Goal: Information Seeking & Learning: Check status

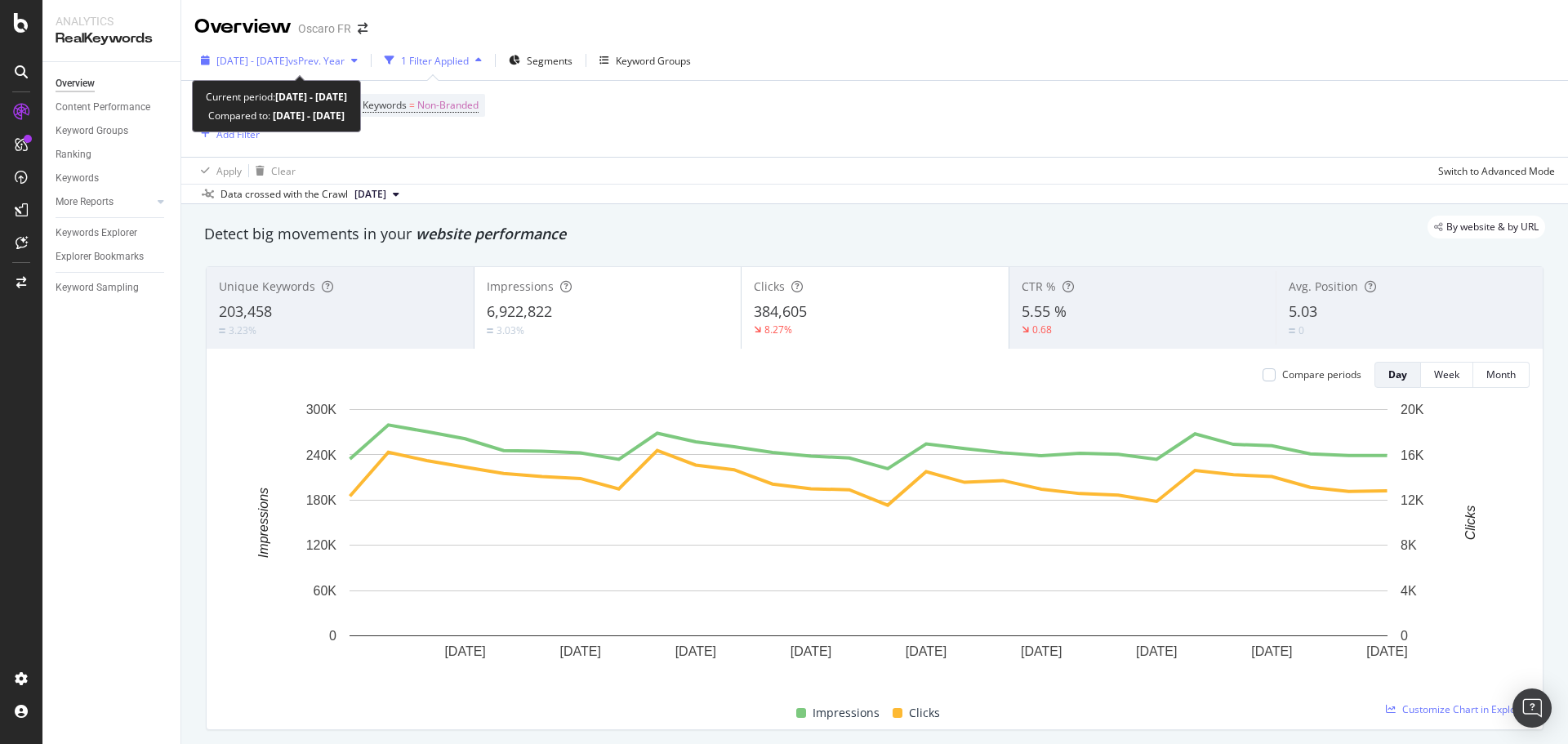
click at [365, 51] on div "[DATE] - [DATE] vs Prev. Year" at bounding box center [278, 60] width 170 height 24
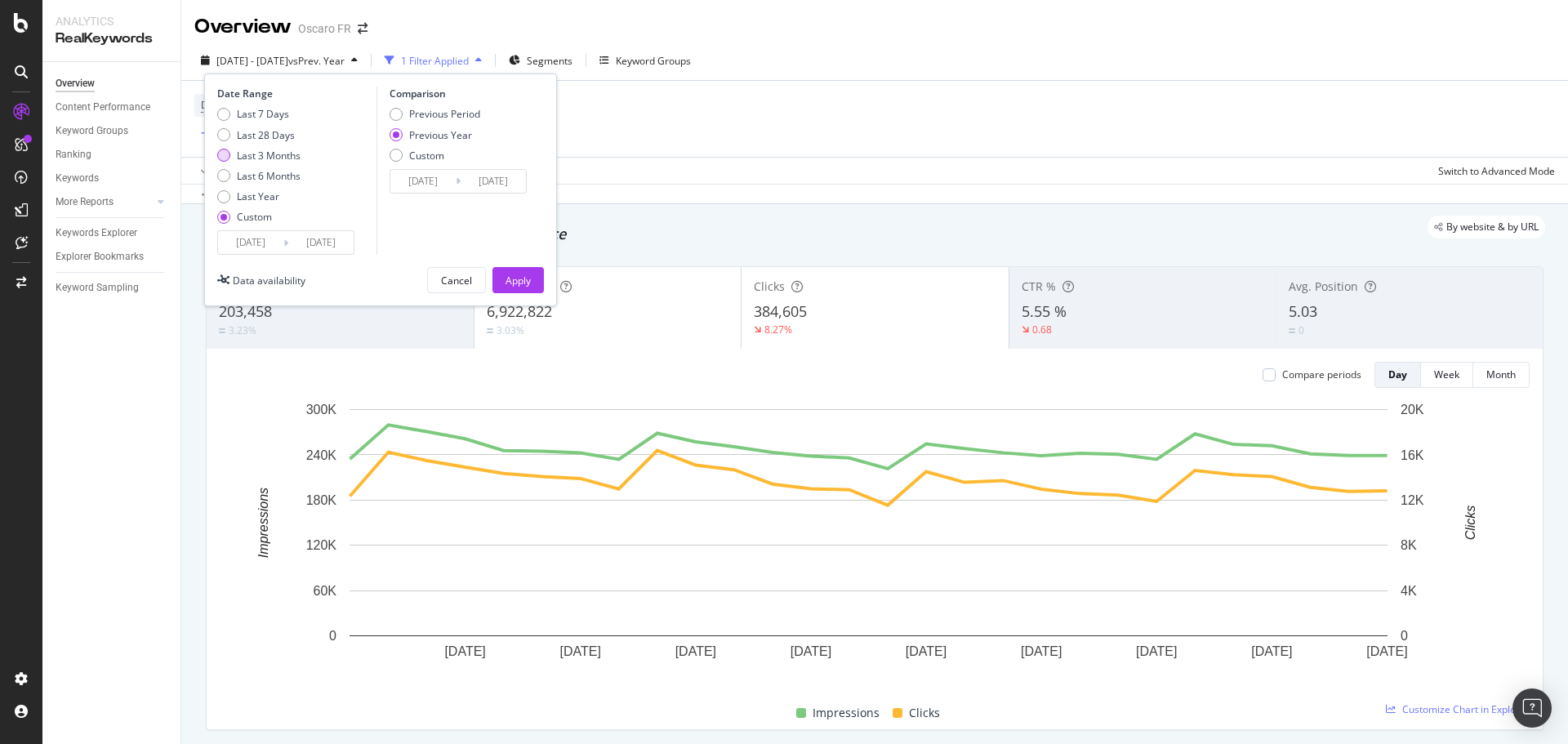
click at [259, 157] on div "Last 3 Months" at bounding box center [268, 155] width 63 height 14
type input "[DATE]"
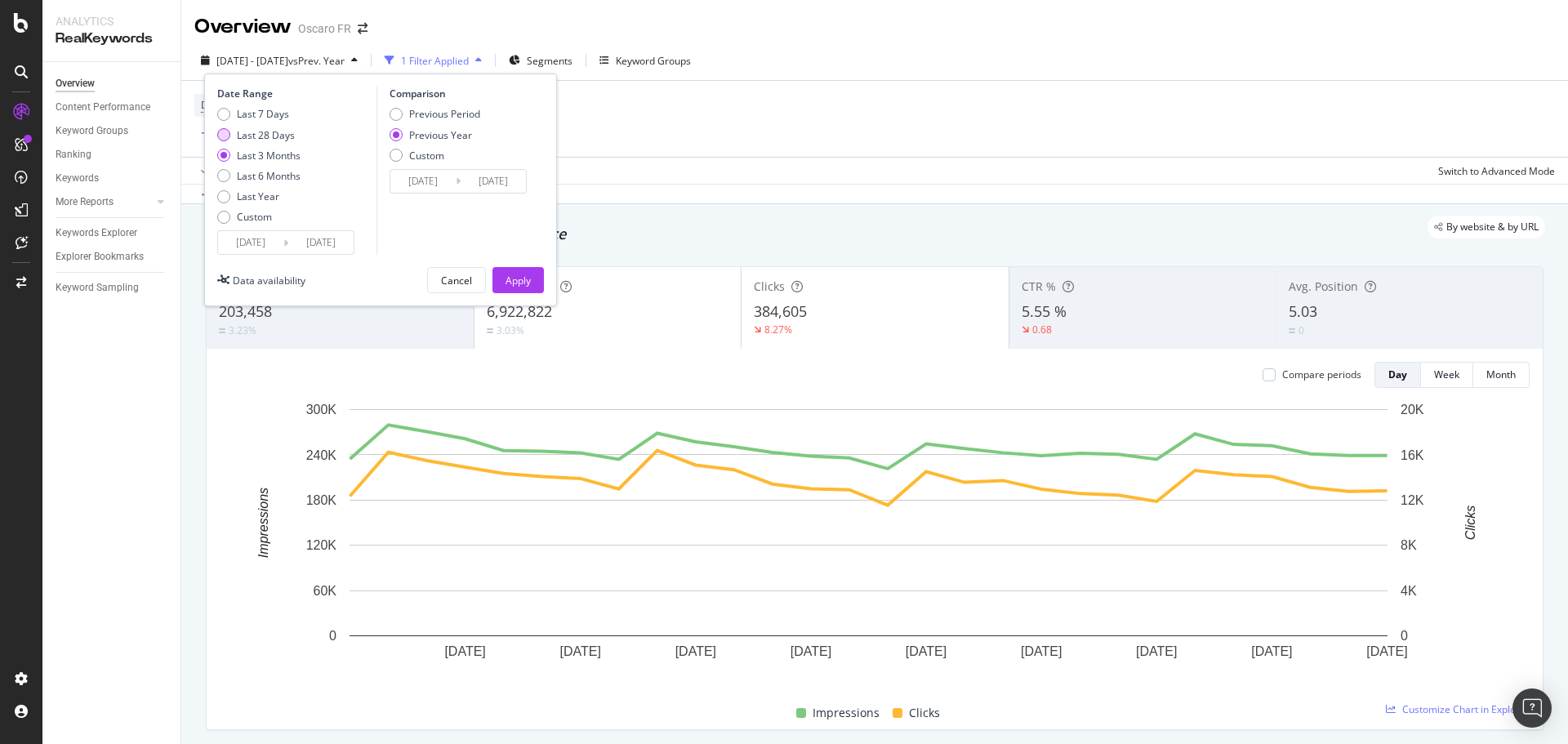
click at [268, 140] on div "Last 28 Days" at bounding box center [266, 134] width 58 height 14
type input "[DATE]"
click at [531, 293] on button "Apply" at bounding box center [518, 280] width 52 height 26
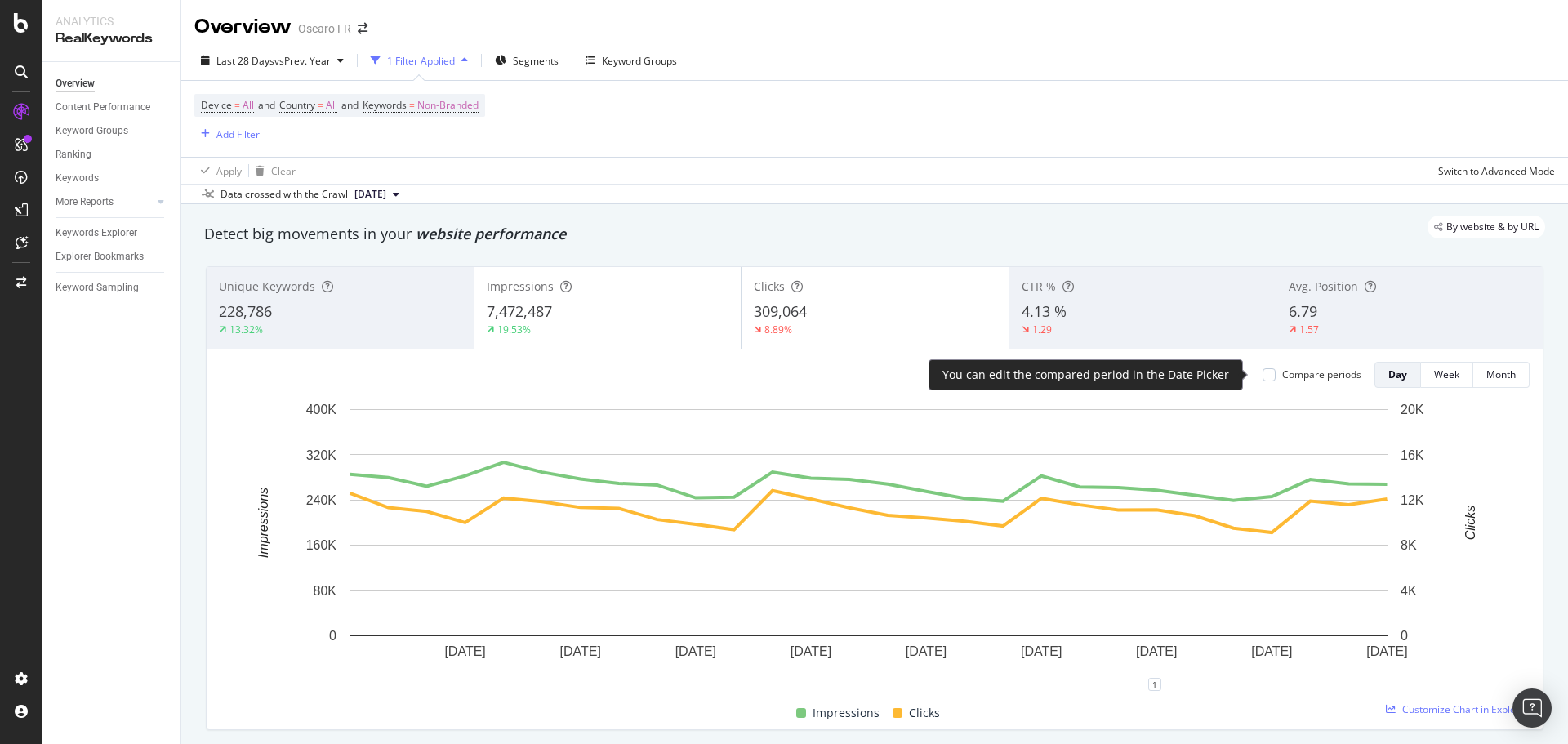
click at [1306, 374] on div "Compare periods" at bounding box center [1321, 374] width 79 height 14
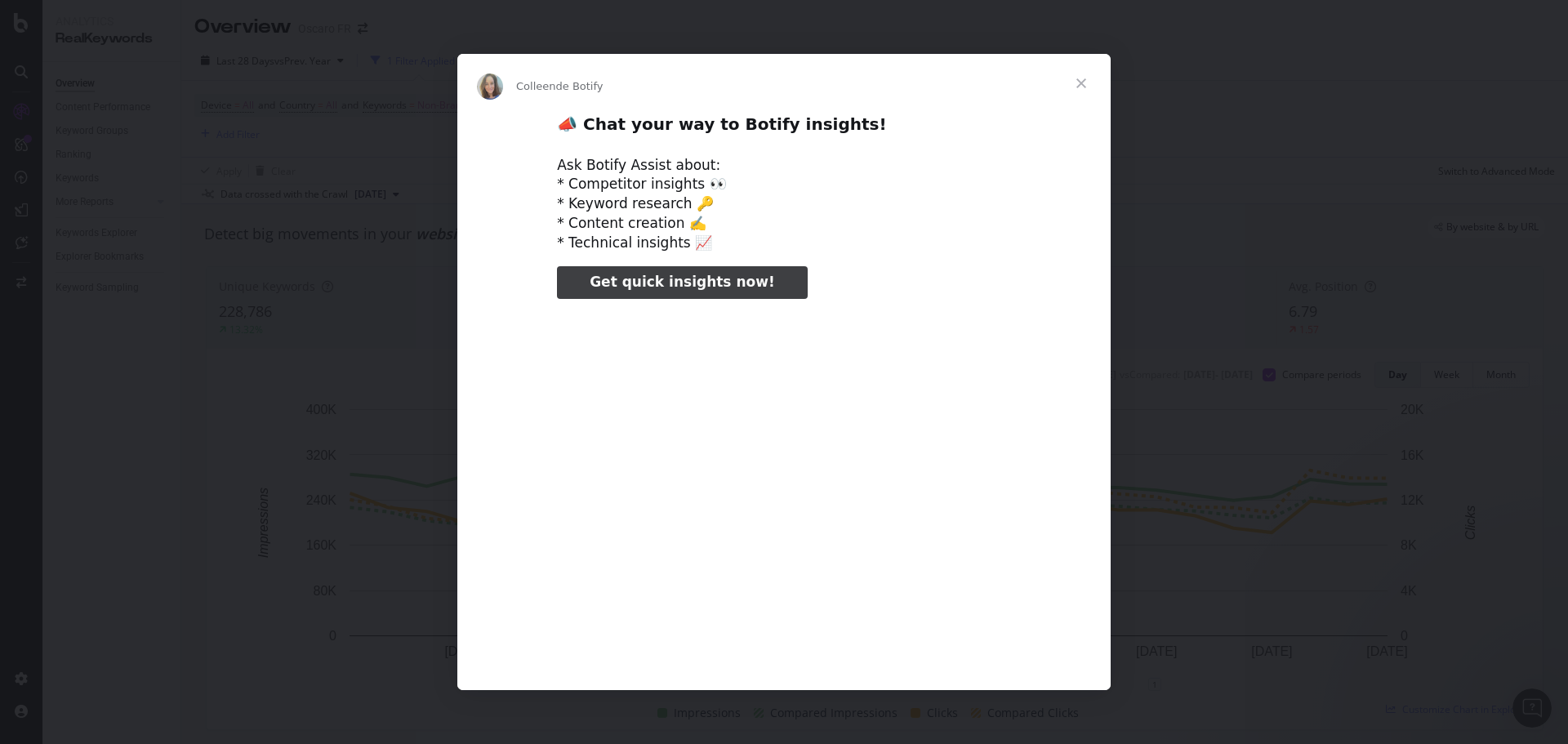
type input "78323"
click at [1195, 98] on div "Intercom Messenger" at bounding box center [784, 372] width 1568 height 744
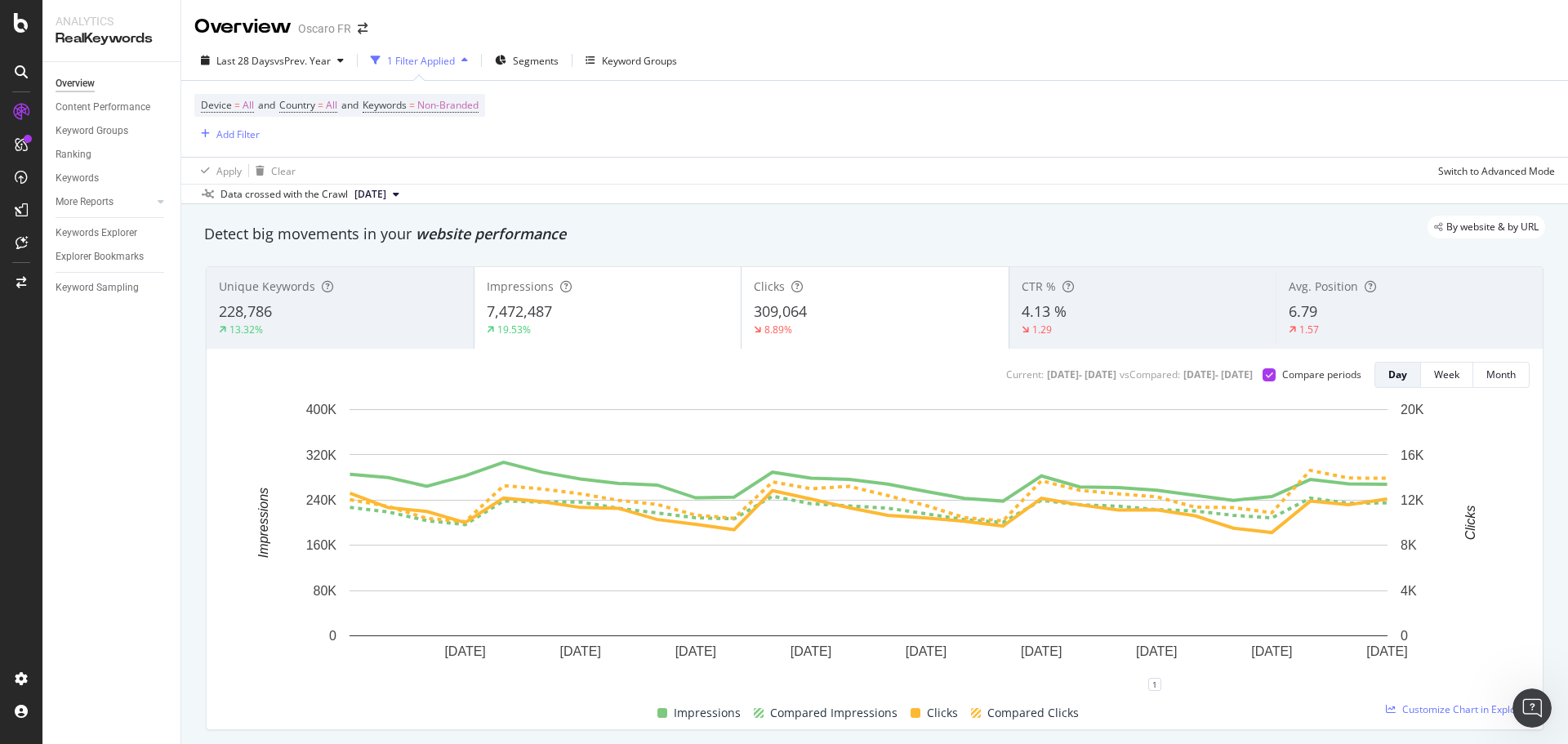
click at [665, 300] on div "Impressions 7,472,487 19.53%" at bounding box center [608, 308] width 268 height 73
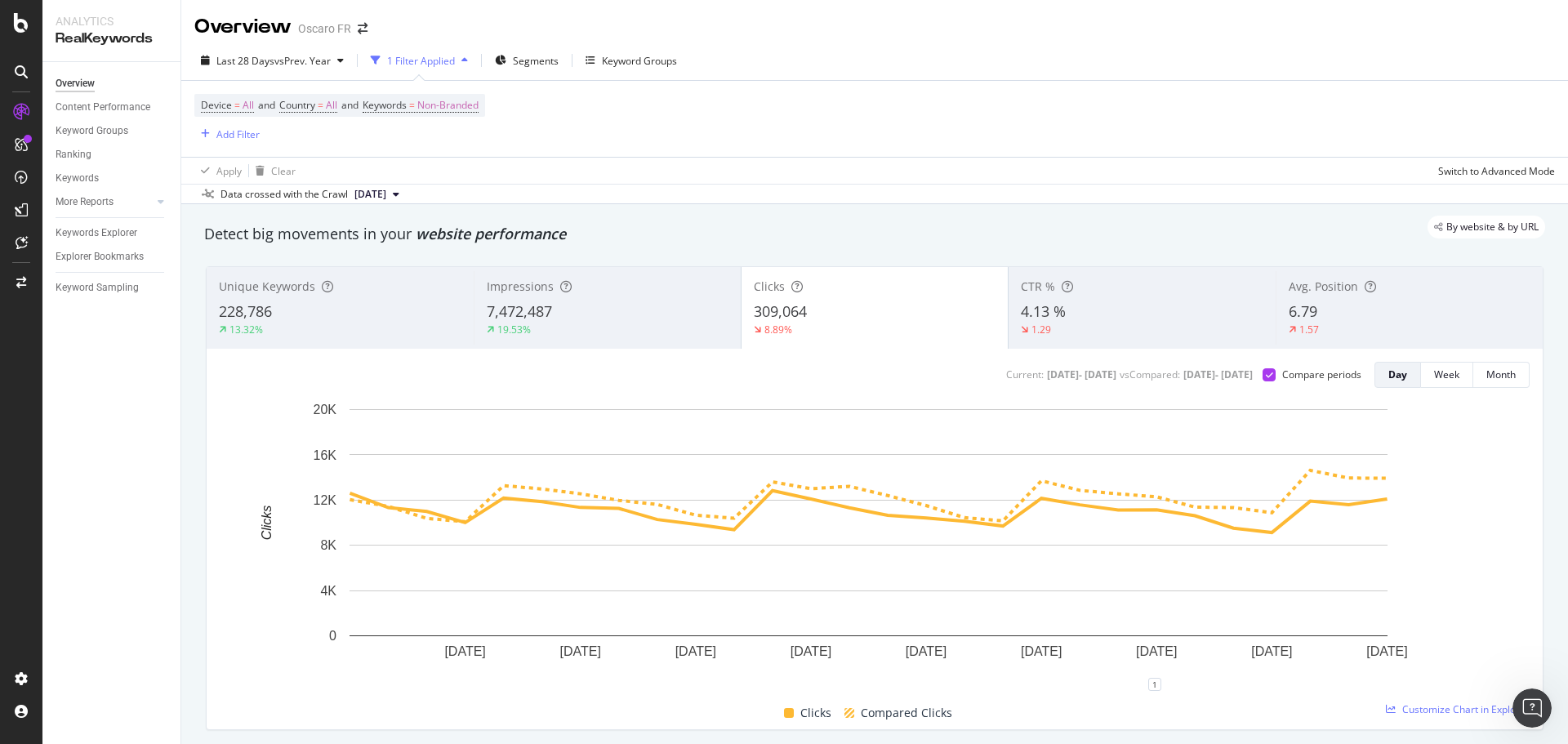
click at [621, 320] on div "7,472,487" at bounding box center [608, 311] width 242 height 21
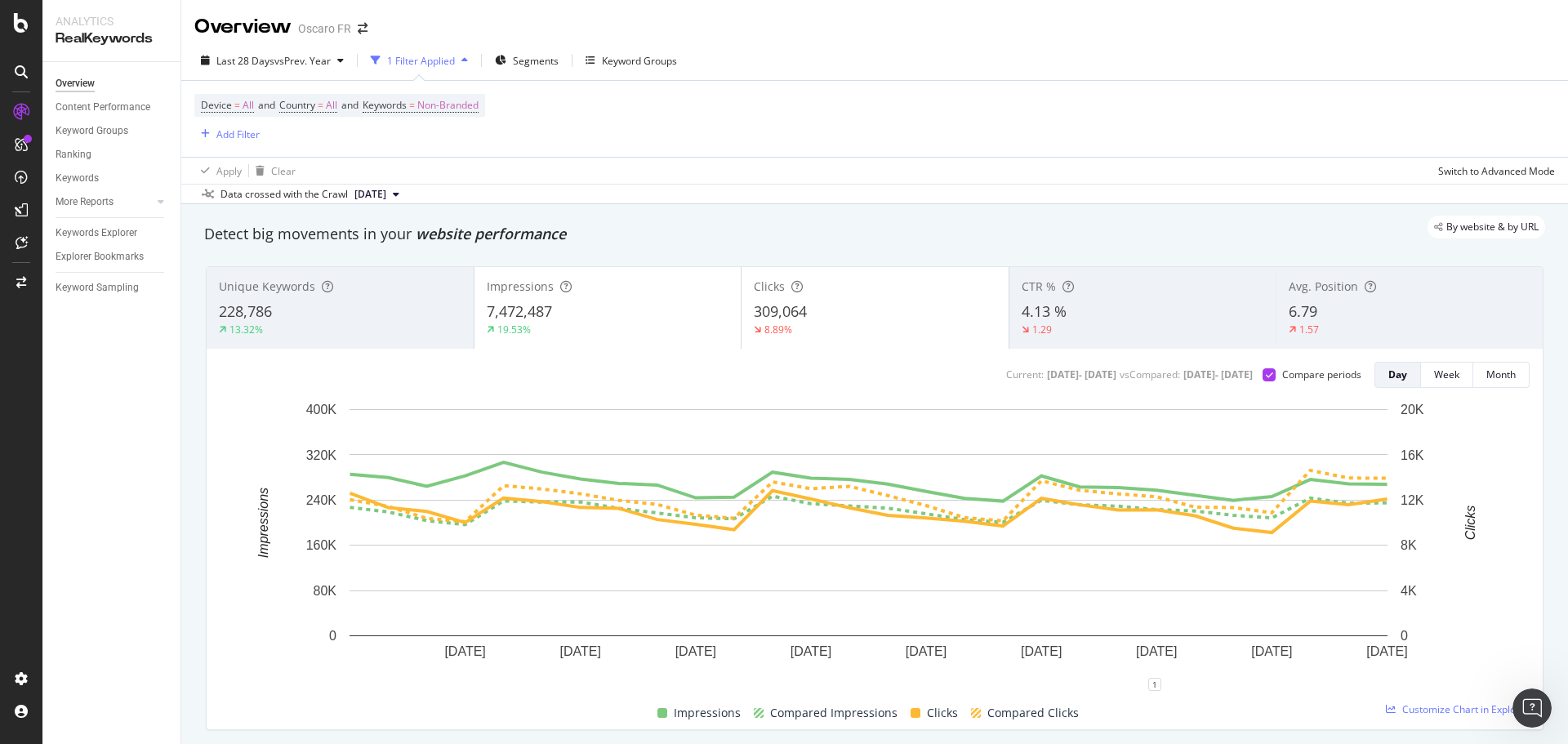
click at [874, 311] on div "309,064" at bounding box center [874, 311] width 242 height 21
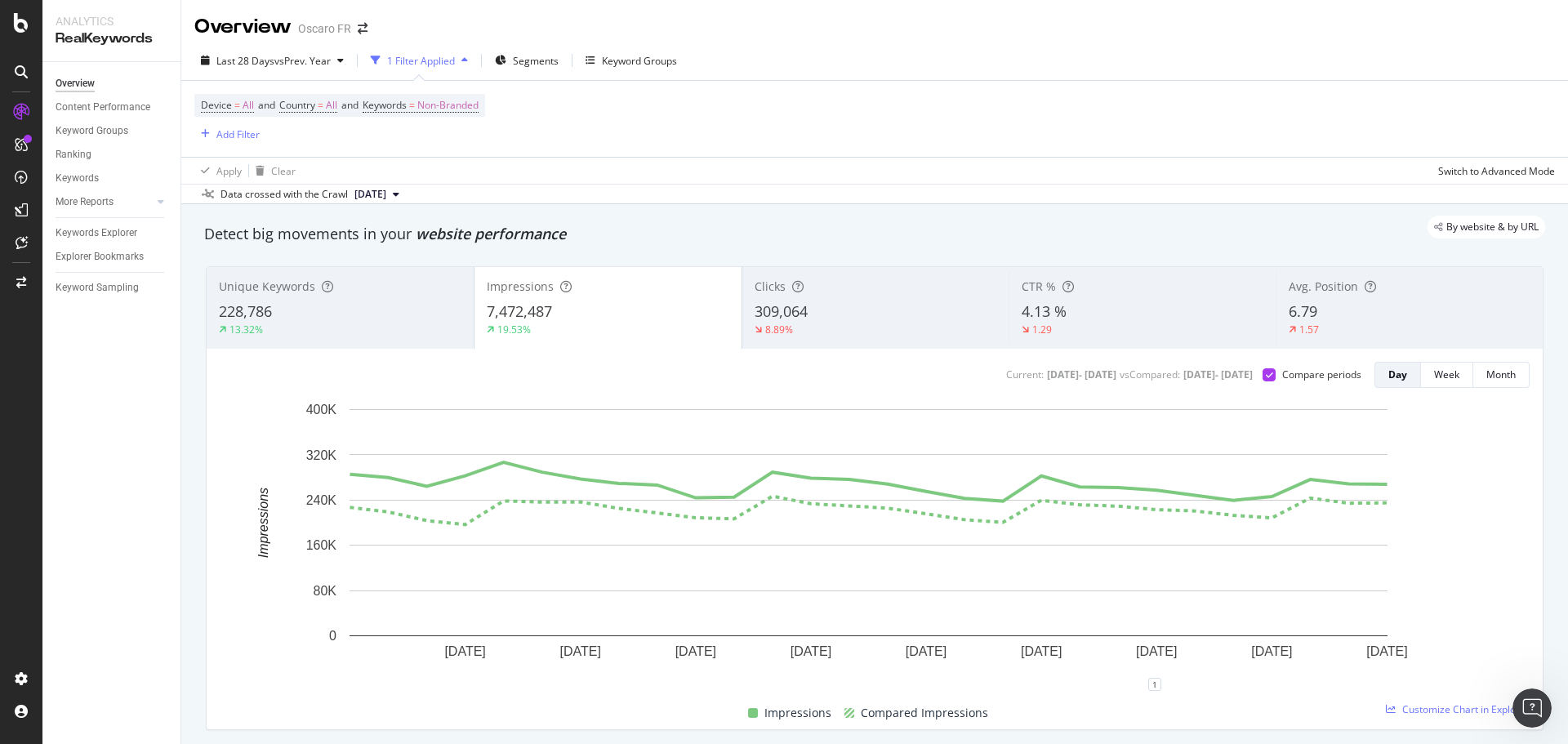
click at [863, 261] on div "Unique Keywords 228,786 13.32% Impressions 7,472,487 19.53% Clicks 309,064 8.89…" at bounding box center [874, 498] width 1358 height 490
click at [883, 282] on div "Clicks" at bounding box center [875, 287] width 242 height 16
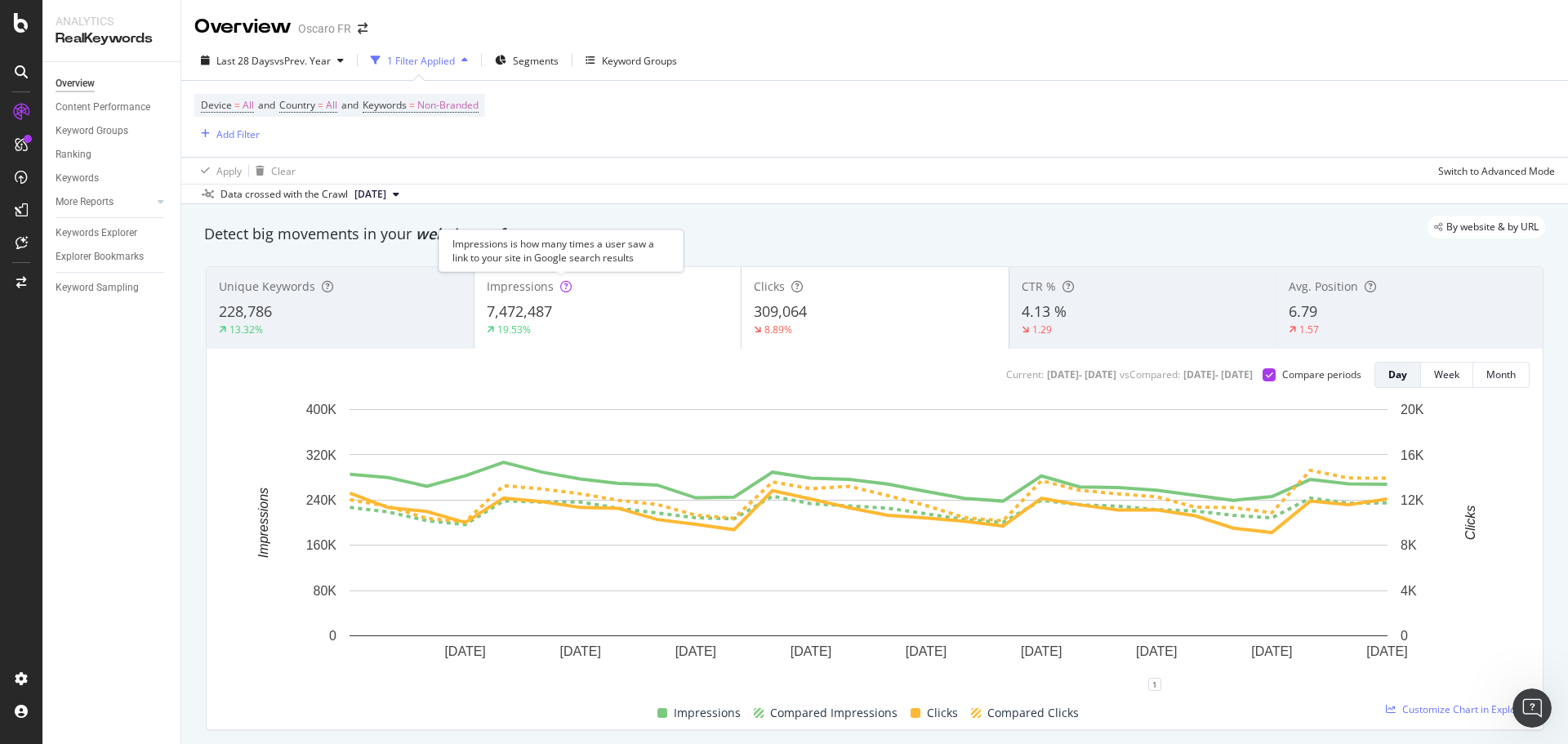
click at [567, 295] on div at bounding box center [566, 287] width 12 height 16
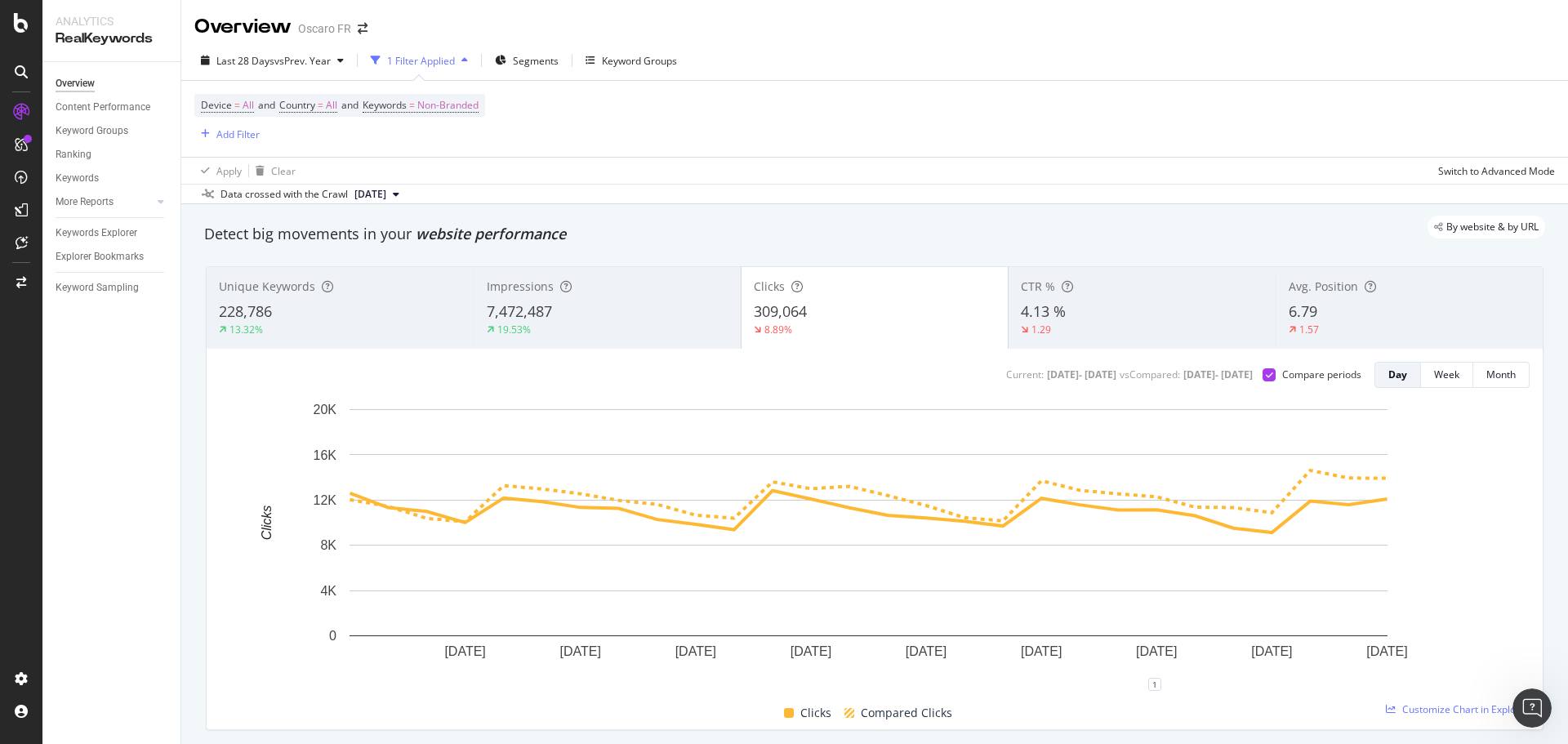
click at [956, 191] on div "Data crossed with the Crawl [DATE]" at bounding box center [874, 194] width 1387 height 20
click at [662, 308] on div "7,472,487" at bounding box center [608, 311] width 242 height 21
